Goal: Task Accomplishment & Management: Manage account settings

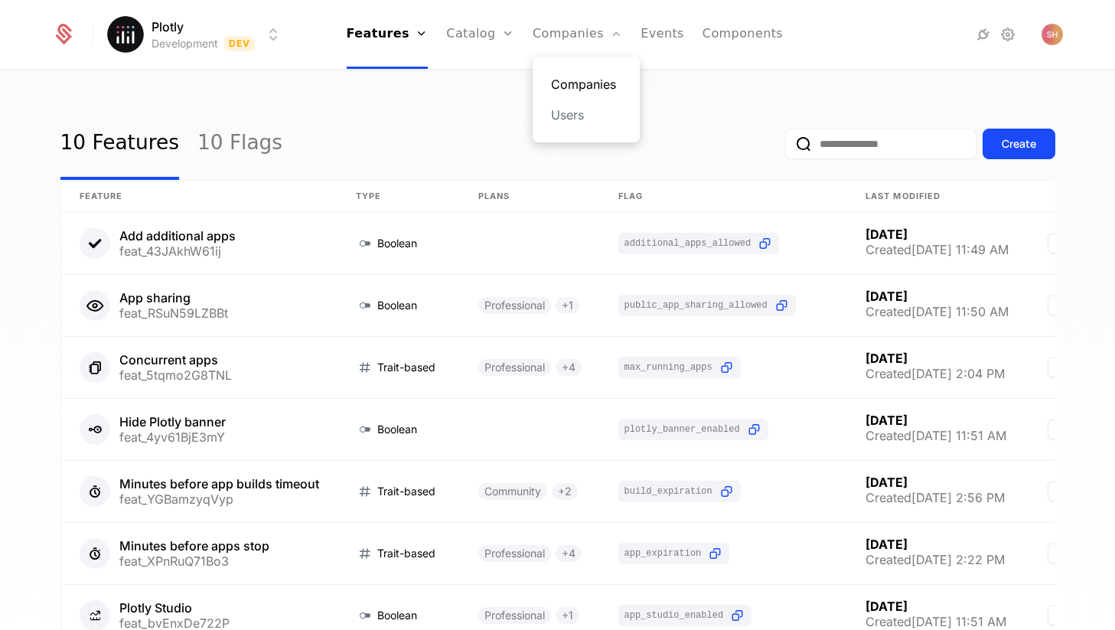
click at [565, 77] on link "Companies" at bounding box center [586, 84] width 70 height 18
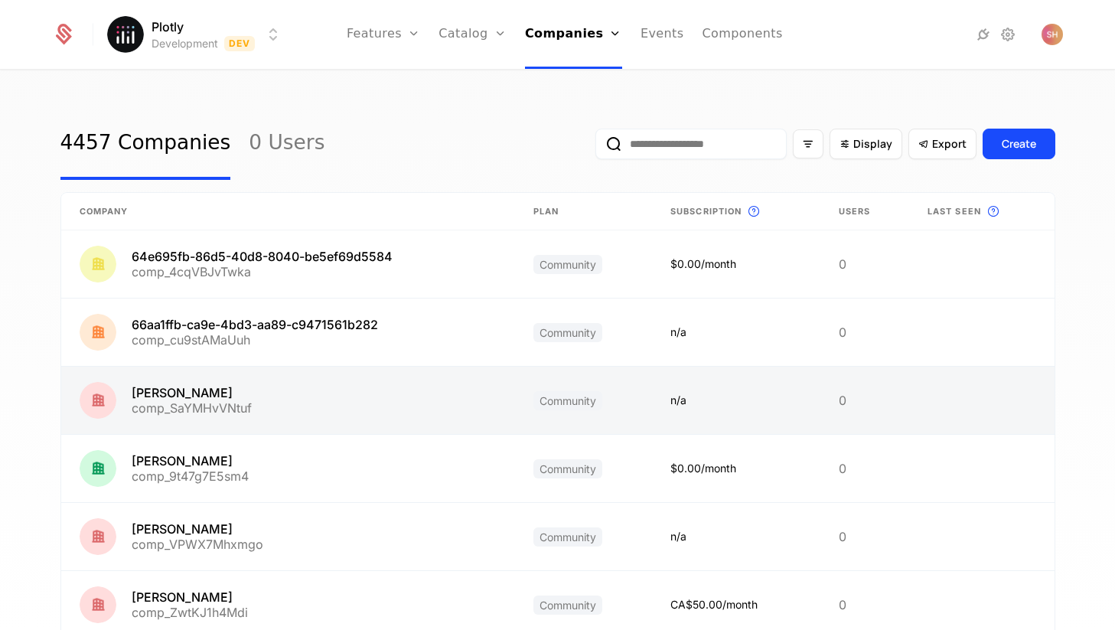
click at [782, 388] on link at bounding box center [736, 400] width 168 height 67
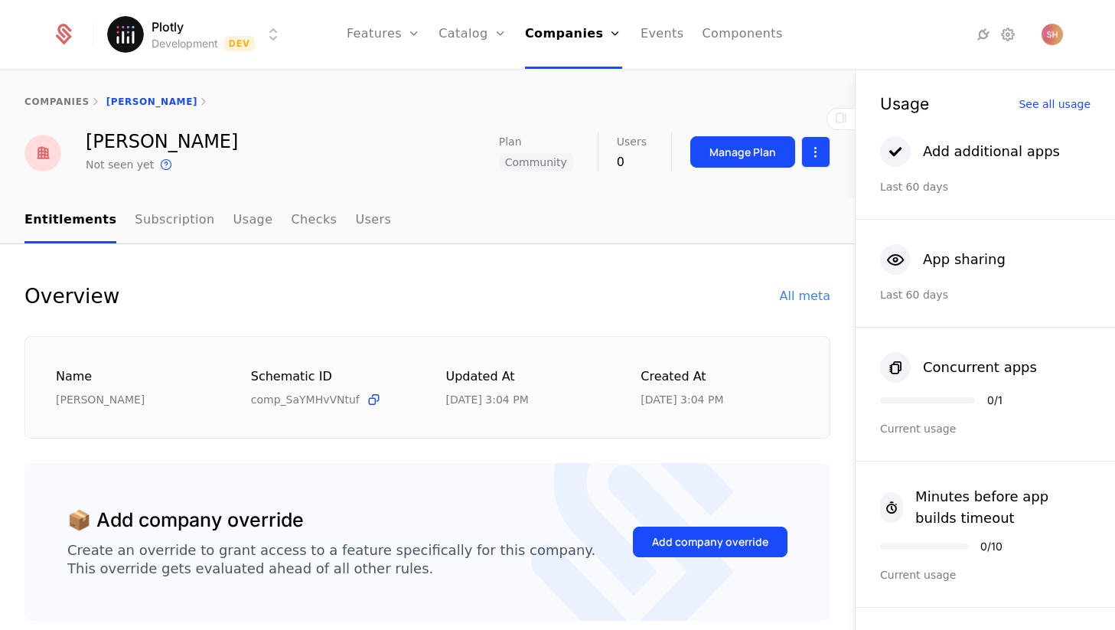
click at [820, 153] on html "Plotly Development Dev Features Features Flags Catalog Plans Add Ons Configurat…" at bounding box center [557, 315] width 1115 height 630
click at [801, 191] on div "Edit company" at bounding box center [759, 197] width 126 height 21
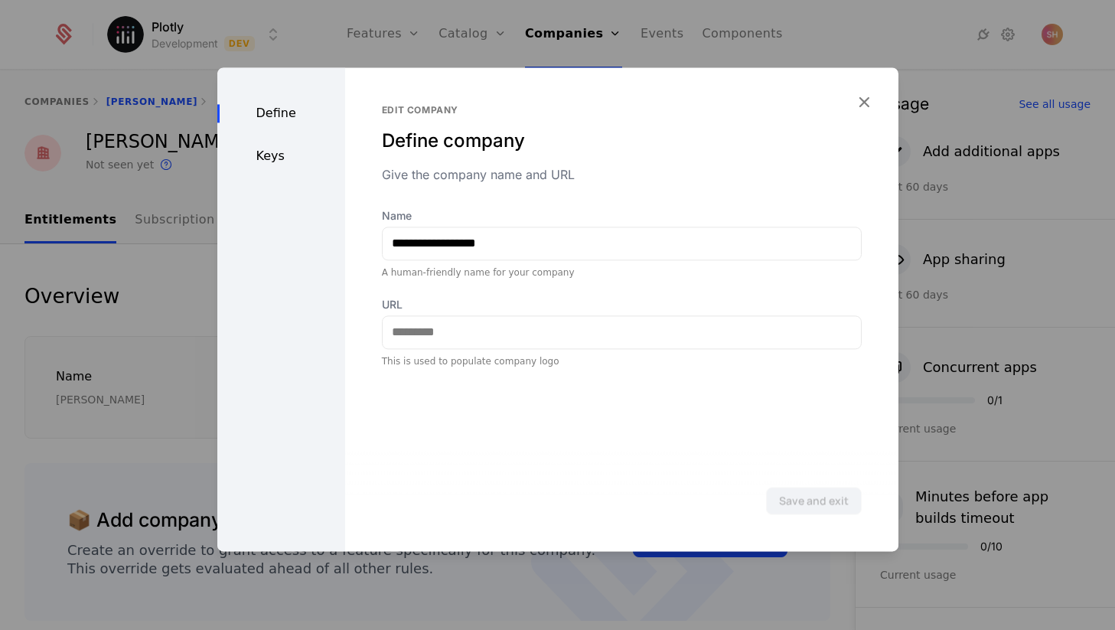
click at [295, 155] on div "Keys" at bounding box center [281, 156] width 128 height 18
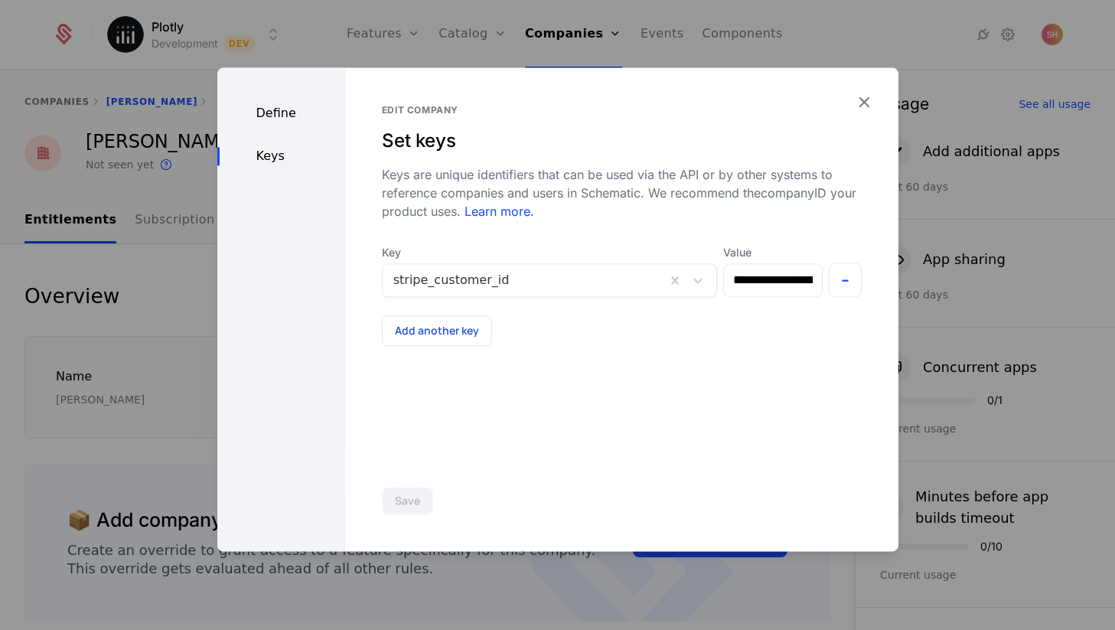
click at [874, 96] on div "**********" at bounding box center [621, 309] width 553 height 484
click at [856, 92] on icon "button" at bounding box center [864, 102] width 20 height 20
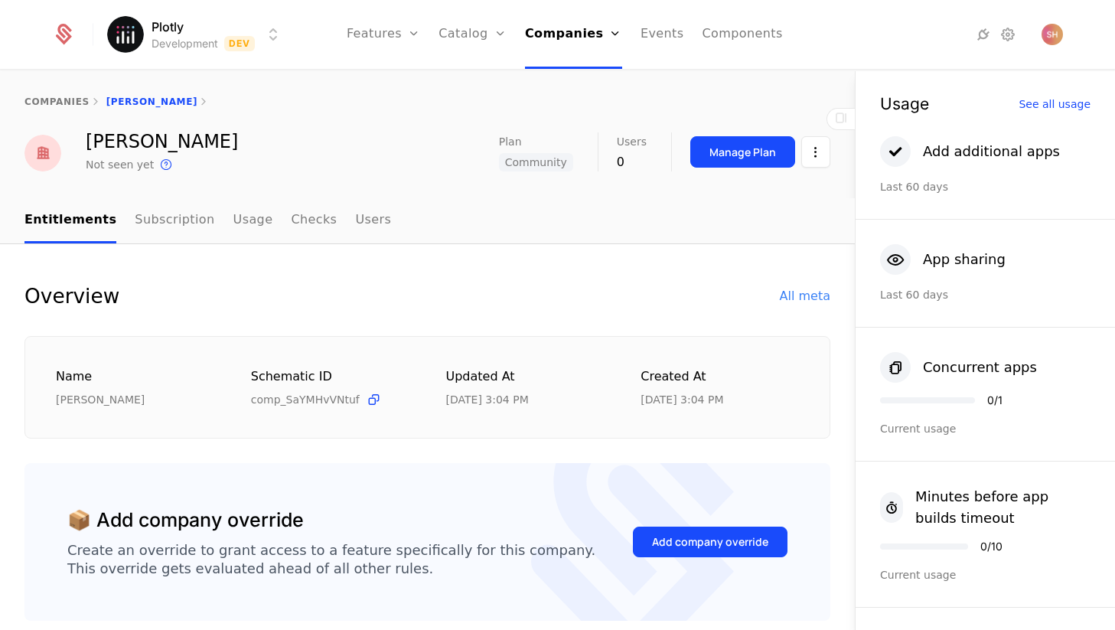
click at [259, 23] on html "Plotly Development Dev Features Features Flags Catalog Plans Add Ons Configurat…" at bounding box center [557, 315] width 1115 height 630
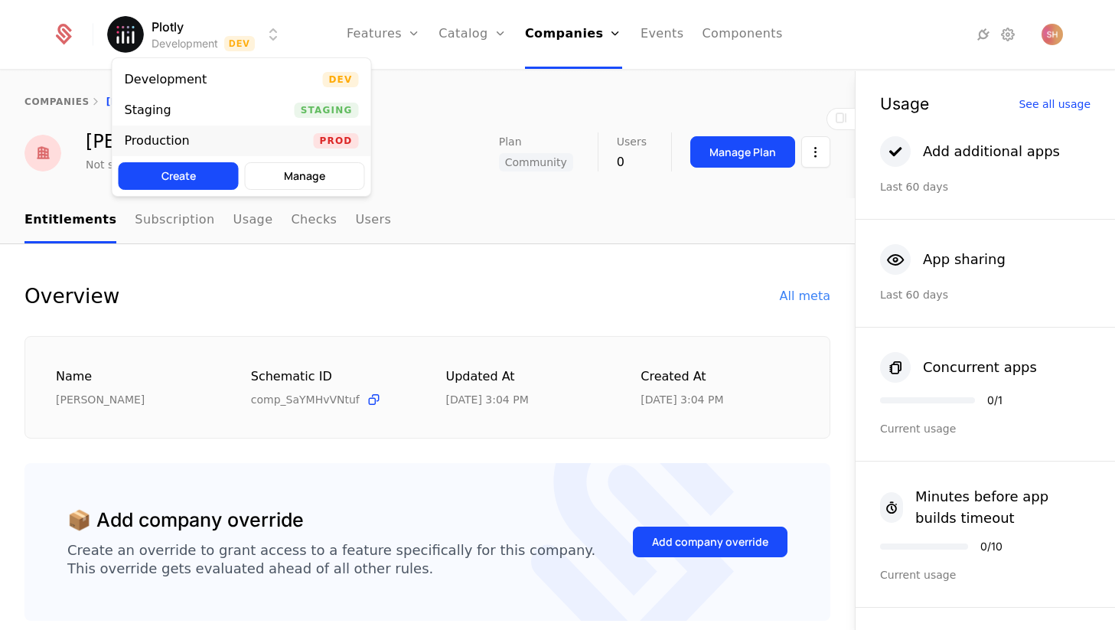
click at [243, 142] on div "Production Prod" at bounding box center [242, 141] width 259 height 31
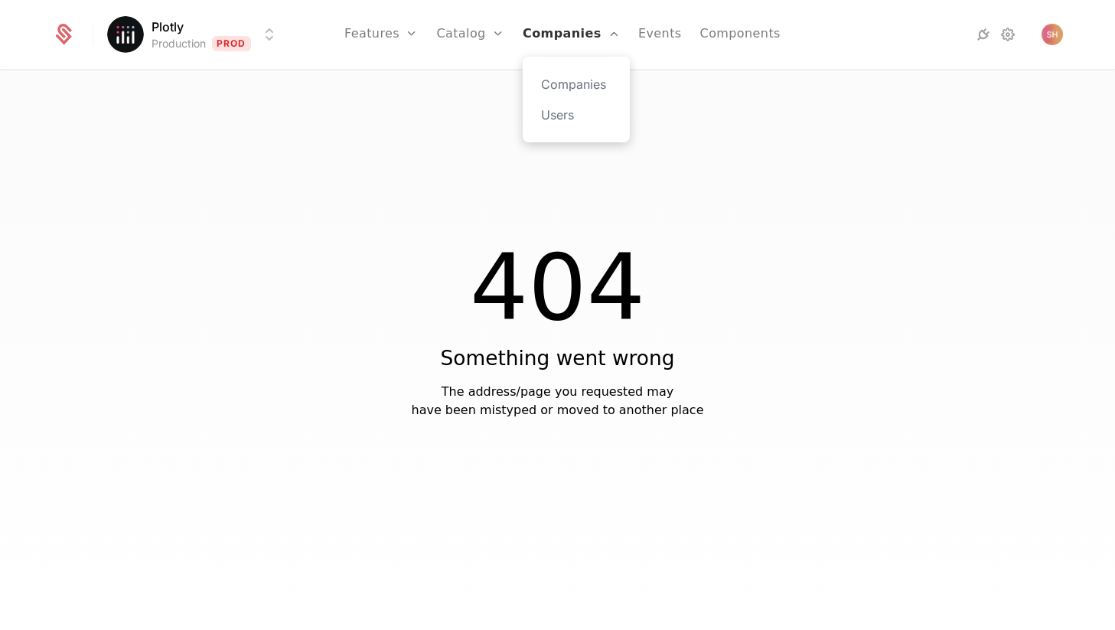
click at [543, 42] on link "Companies" at bounding box center [571, 34] width 97 height 69
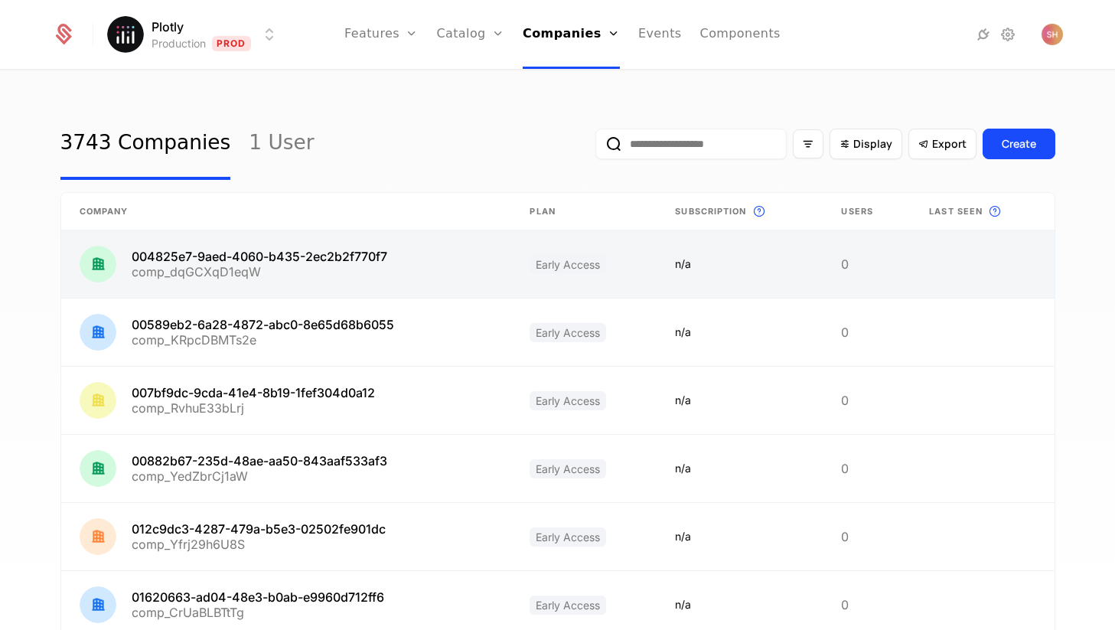
click at [870, 259] on link at bounding box center [867, 263] width 88 height 67
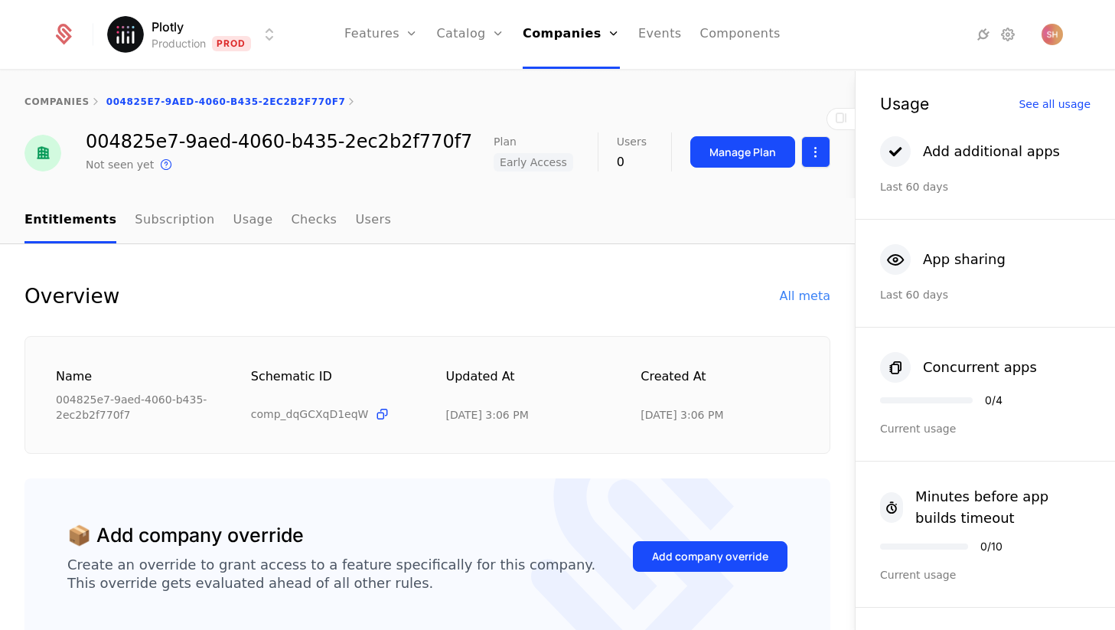
click at [808, 149] on html "Plotly Production Prod Features Features Flags Catalog Plans Add Ons Configurat…" at bounding box center [557, 315] width 1115 height 630
click at [803, 197] on div "Edit company" at bounding box center [759, 197] width 126 height 21
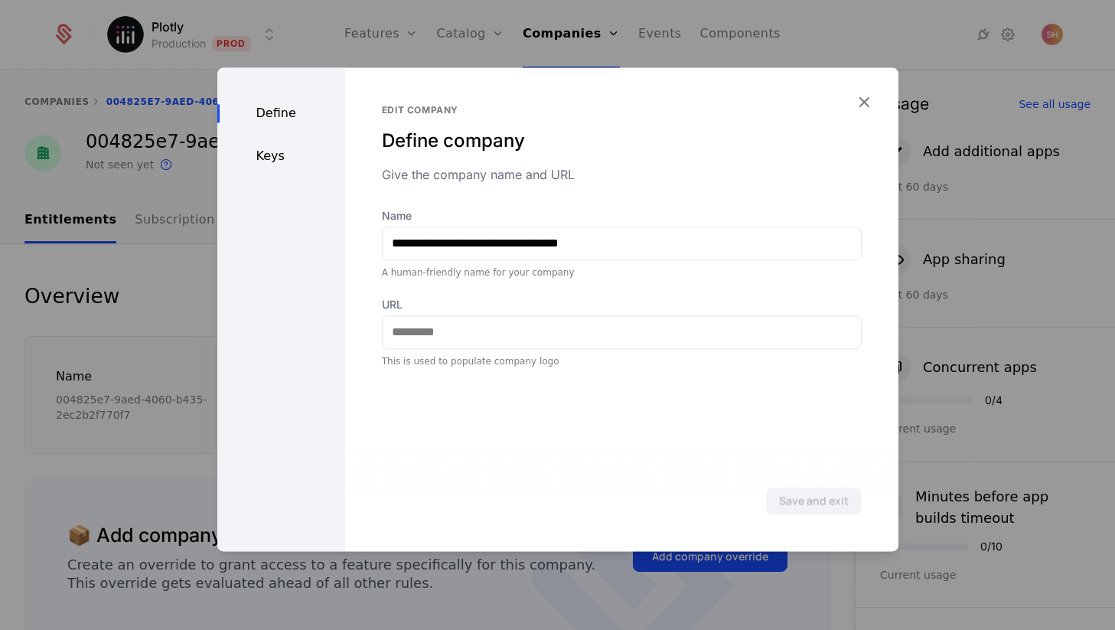
click at [289, 140] on div "Define Keys" at bounding box center [281, 309] width 128 height 484
click at [276, 154] on div "Keys" at bounding box center [281, 156] width 128 height 18
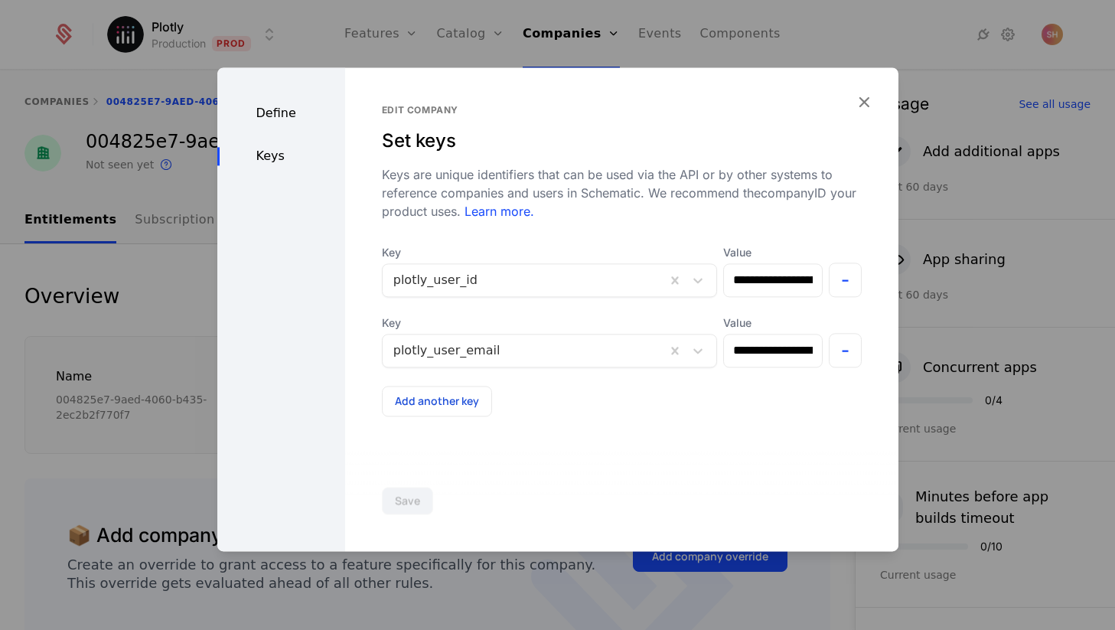
click at [506, 285] on div at bounding box center [524, 279] width 262 height 21
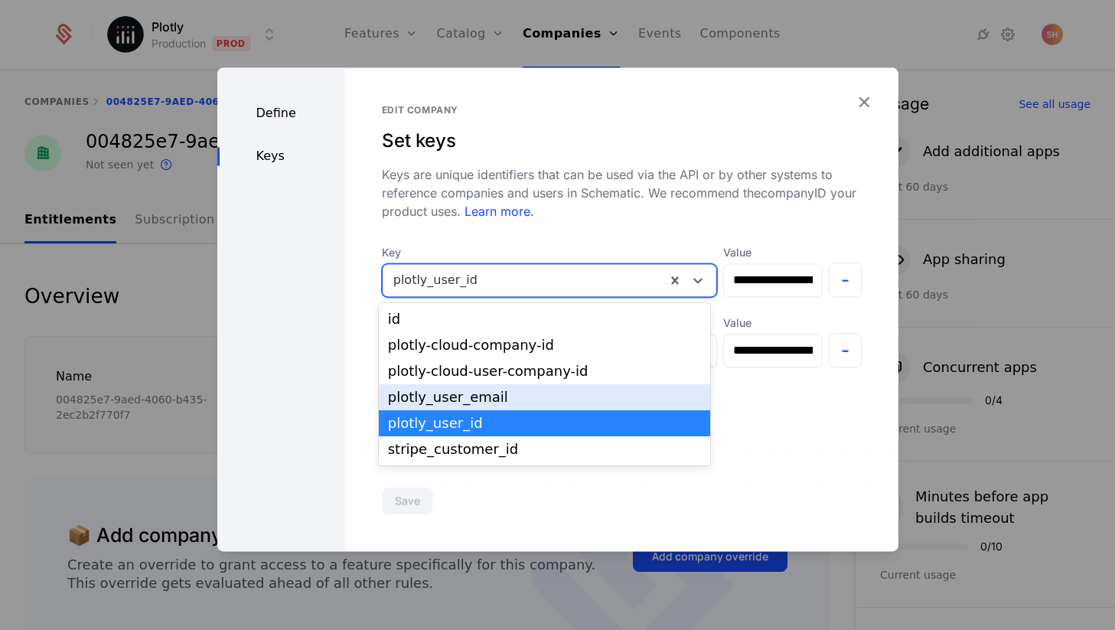
click at [301, 353] on div "Define Keys" at bounding box center [281, 309] width 128 height 484
